Goal: Task Accomplishment & Management: Manage account settings

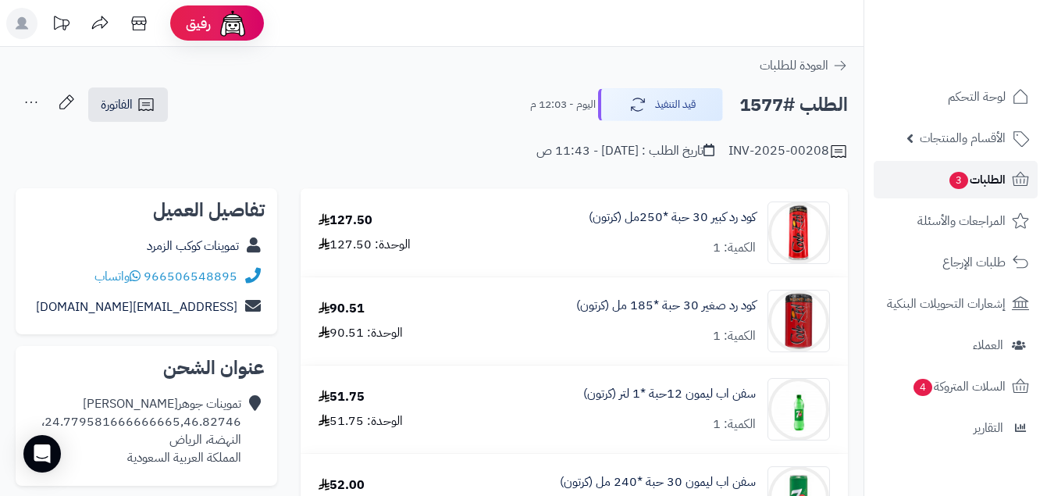
click at [892, 179] on link "الطلبات 3" at bounding box center [955, 179] width 164 height 37
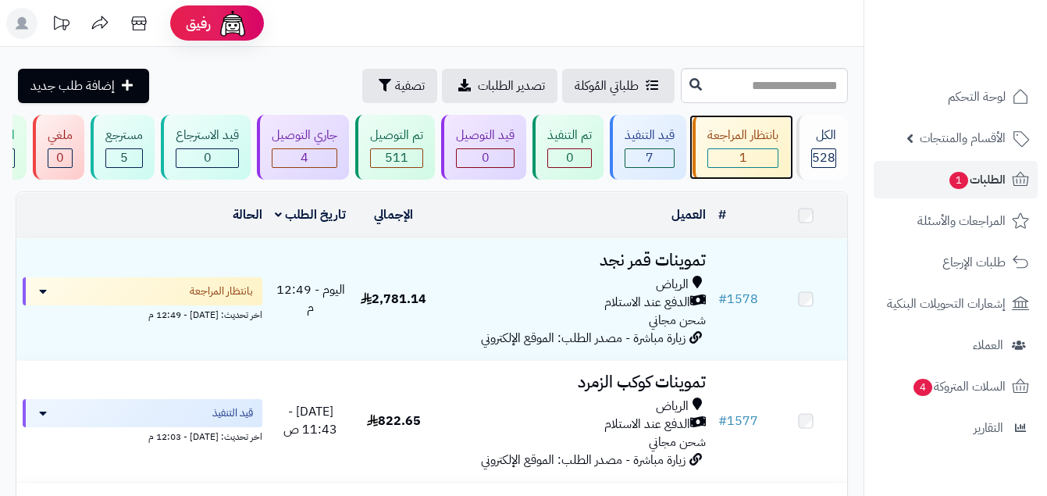
click at [771, 140] on div "بانتظار المراجعة" at bounding box center [742, 135] width 71 height 18
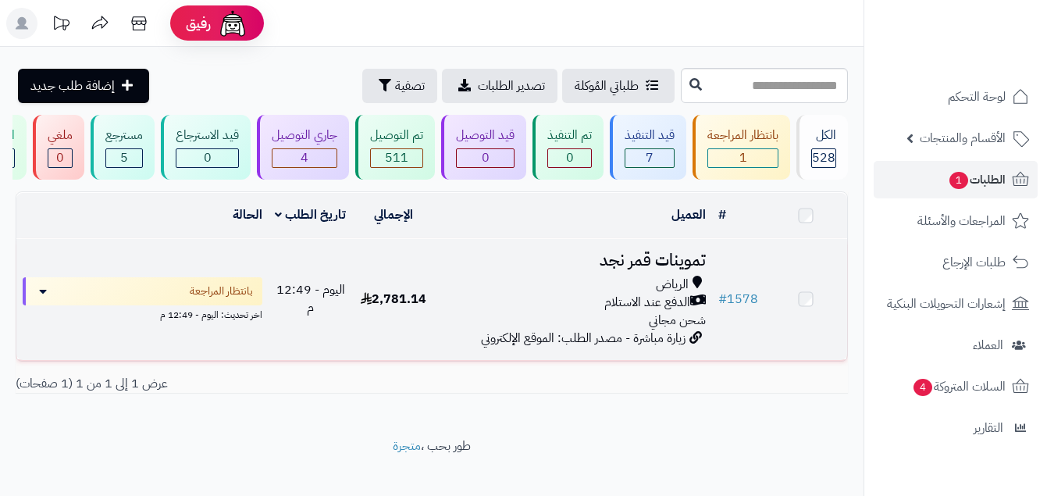
click at [515, 311] on div "الدفع عند الاستلام" at bounding box center [573, 302] width 264 height 18
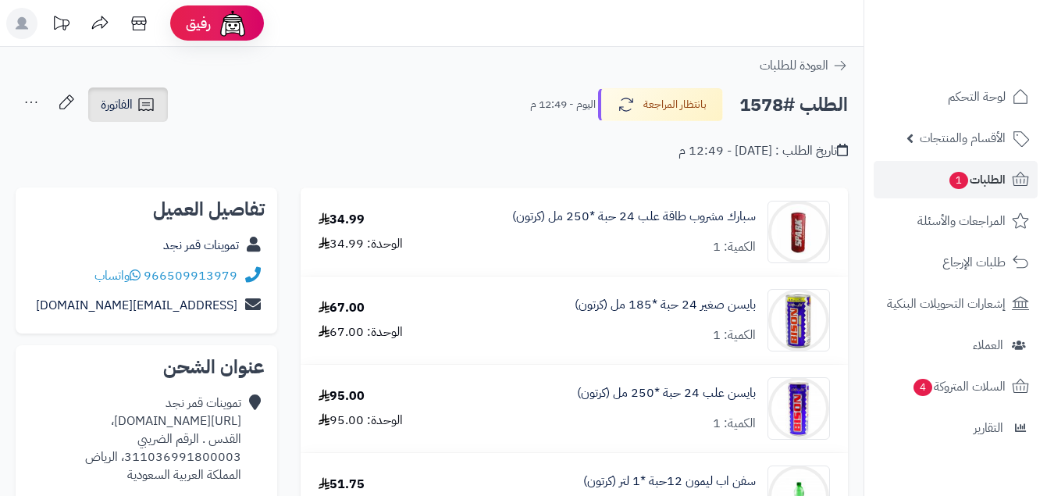
click at [158, 105] on link "الفاتورة" at bounding box center [128, 104] width 80 height 34
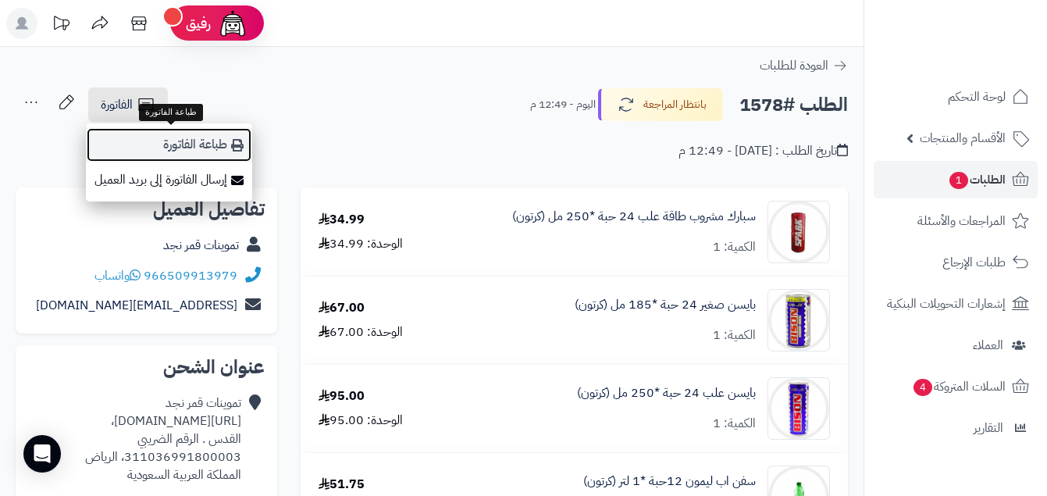
click at [204, 139] on link "طباعة الفاتورة" at bounding box center [169, 144] width 166 height 35
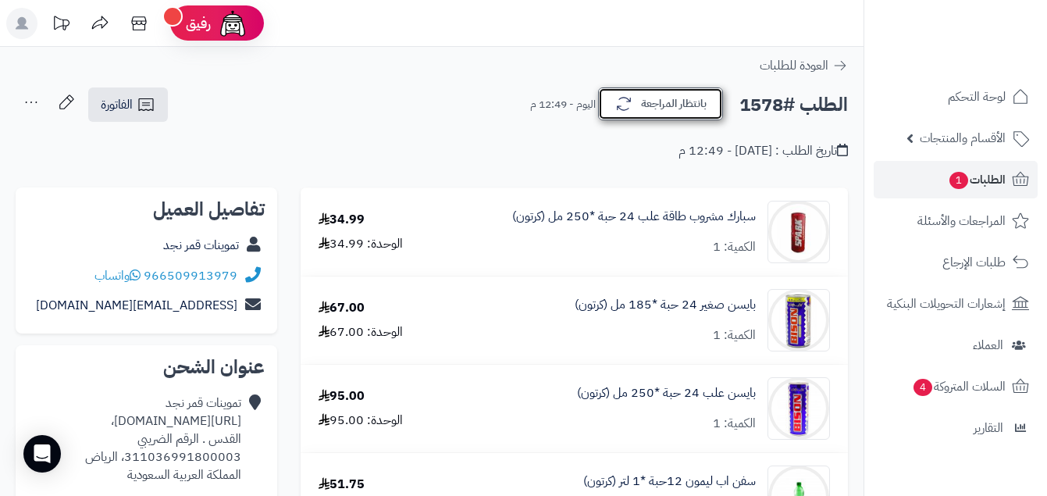
click at [660, 103] on button "بانتظار المراجعة" at bounding box center [660, 103] width 125 height 33
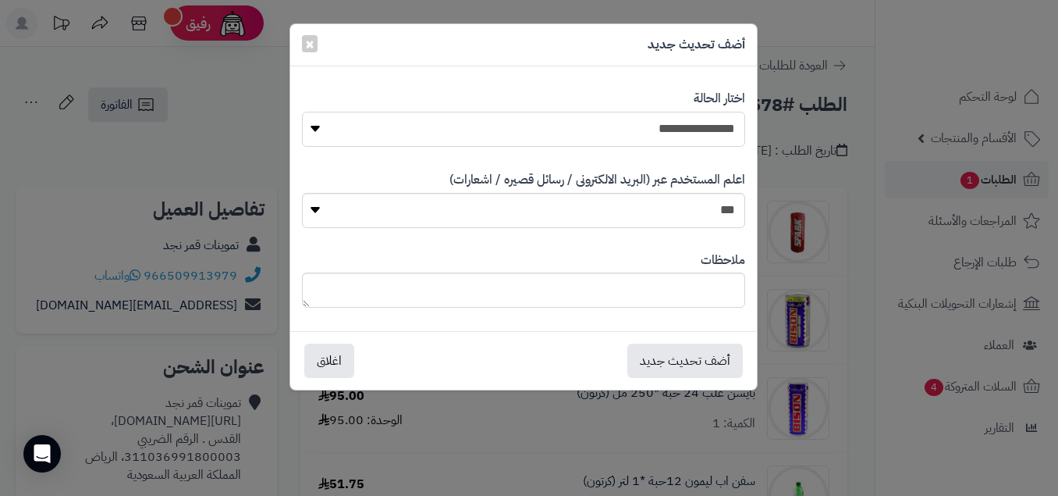
click at [702, 130] on select "**********" at bounding box center [523, 129] width 443 height 35
select select "*"
click at [302, 112] on select "**********" at bounding box center [523, 129] width 443 height 35
click at [707, 363] on button "أضف تحديث جديد" at bounding box center [685, 360] width 116 height 34
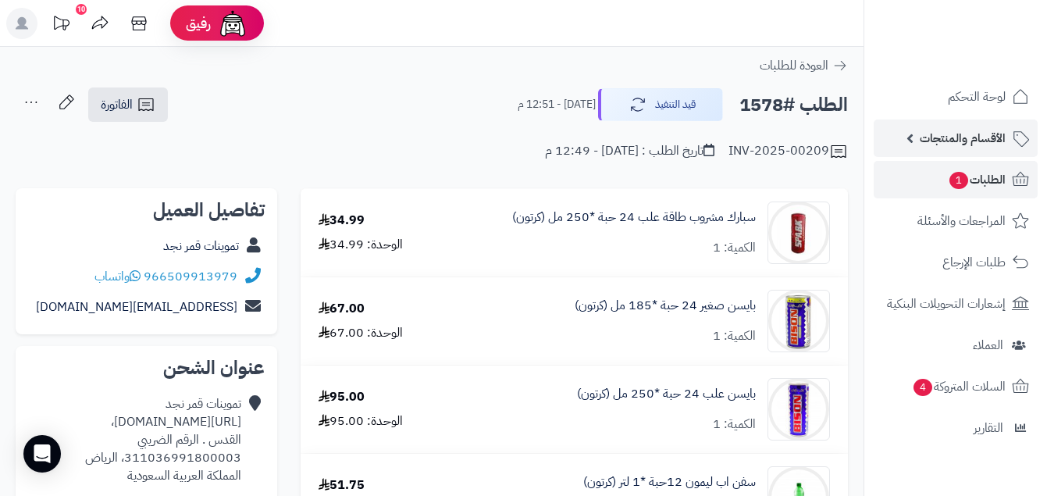
click at [964, 144] on span "الأقسام والمنتجات" at bounding box center [962, 138] width 86 height 22
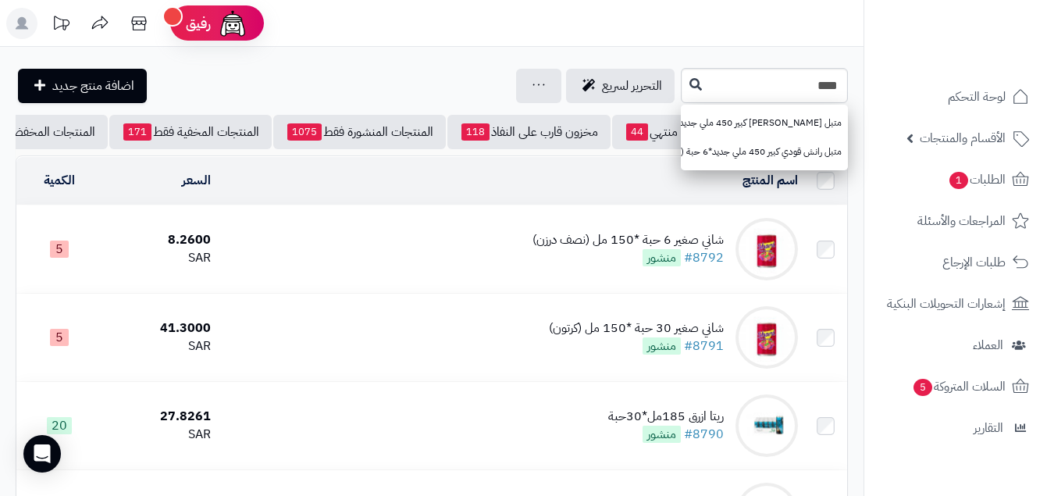
type input "****"
click at [689, 87] on icon at bounding box center [695, 83] width 12 height 12
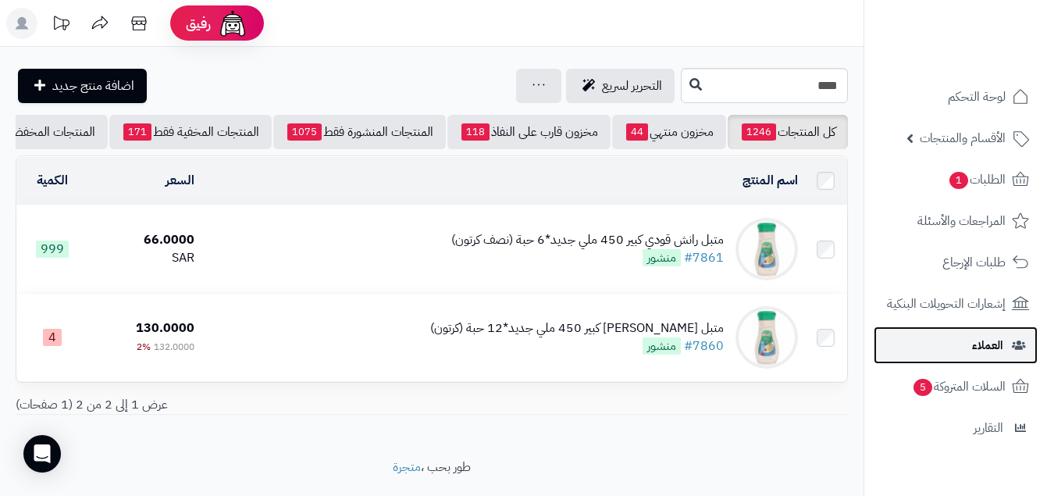
click at [958, 336] on link "العملاء" at bounding box center [955, 344] width 164 height 37
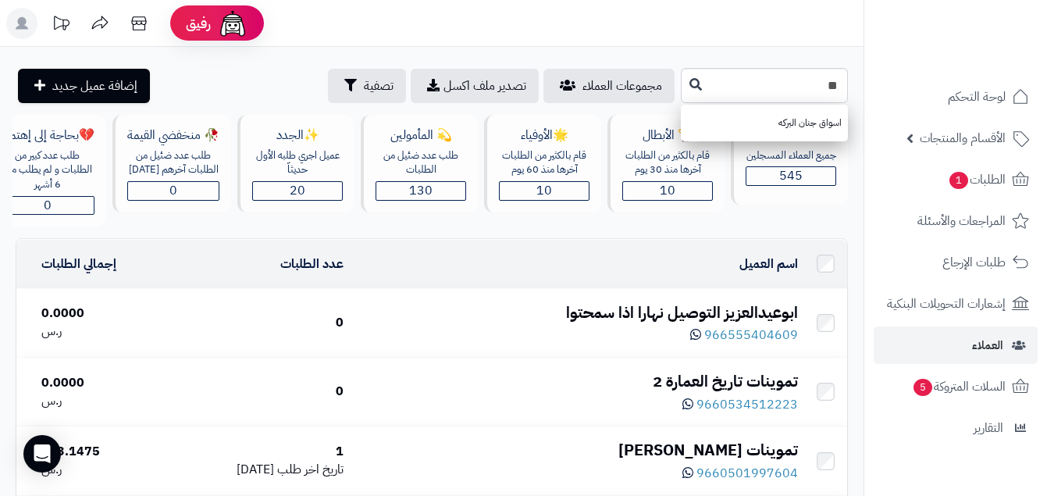
type input "*"
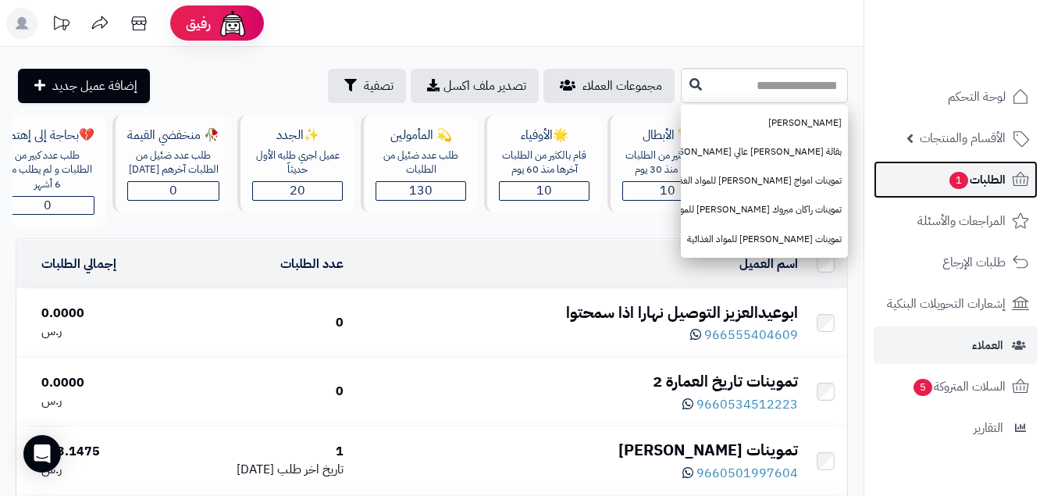
click at [950, 182] on span "1" at bounding box center [958, 180] width 19 height 17
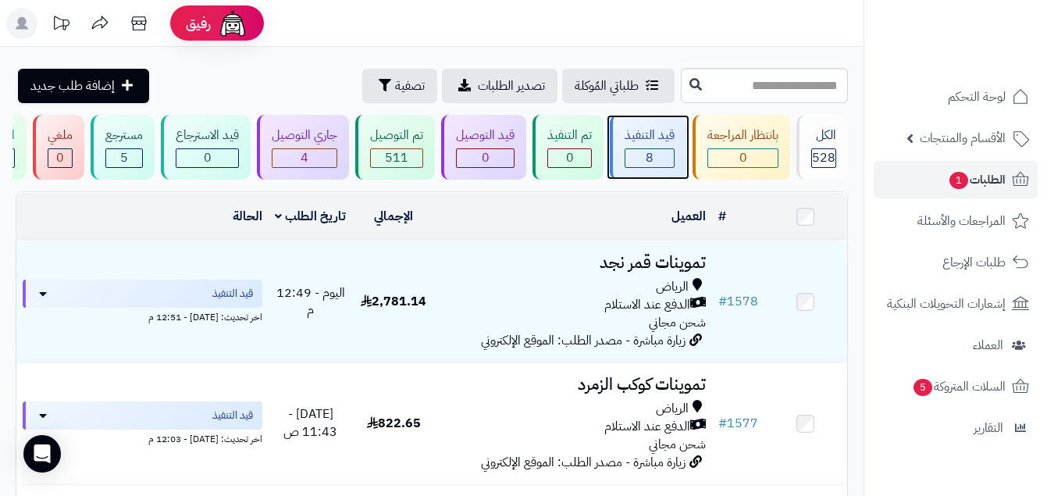
click at [659, 131] on div "قيد التنفيذ" at bounding box center [649, 135] width 50 height 18
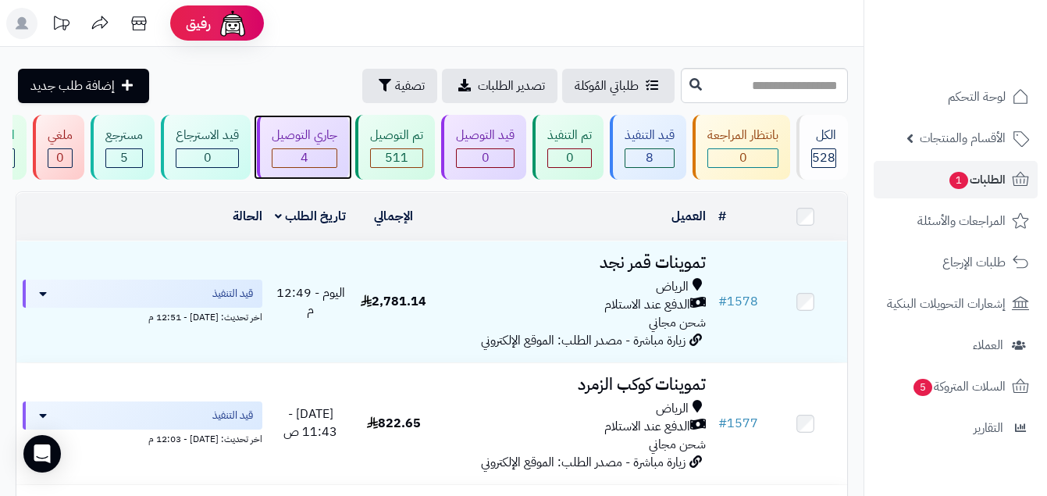
click at [304, 150] on span "4" at bounding box center [304, 157] width 8 height 19
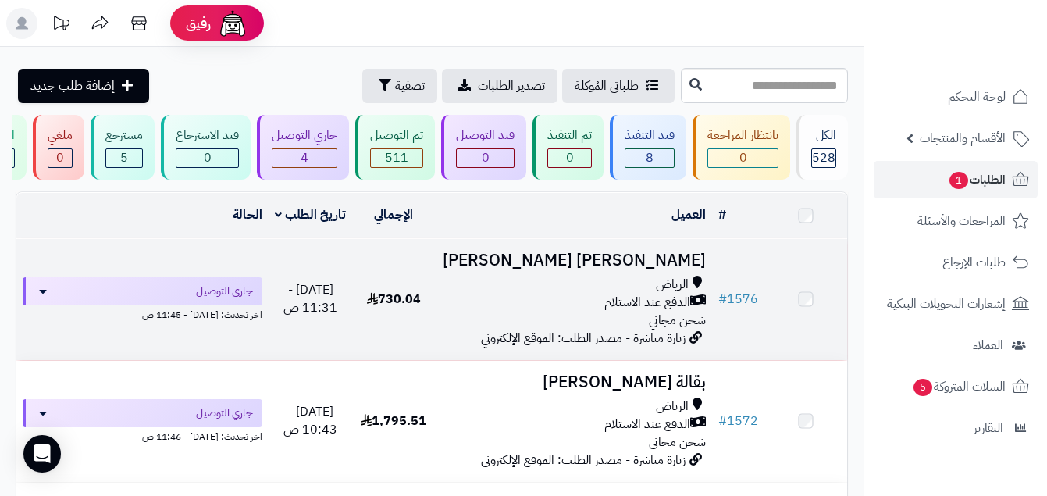
click at [492, 293] on div "الرياض" at bounding box center [573, 284] width 264 height 18
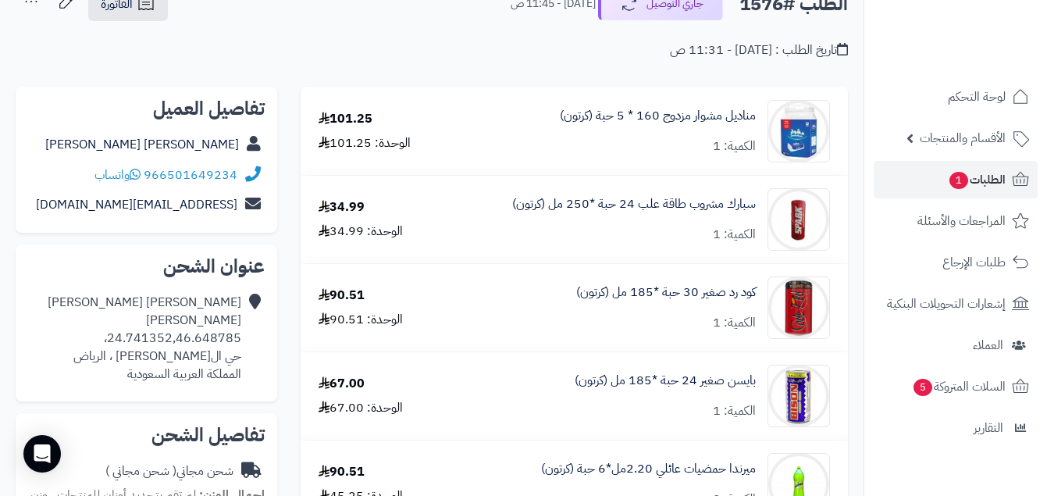
scroll to position [85, 0]
